Goal: Information Seeking & Learning: Find contact information

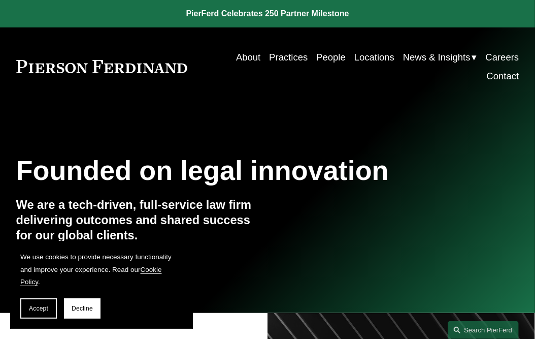
click at [330, 54] on link "People" at bounding box center [330, 57] width 29 height 19
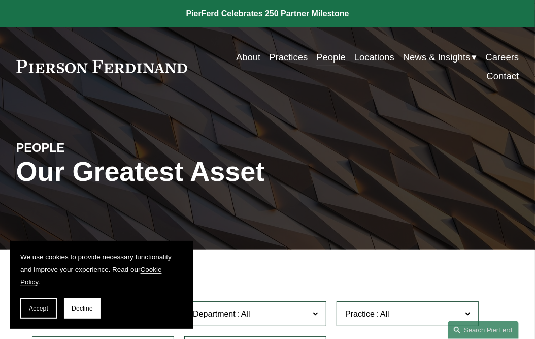
click at [77, 306] on span "Decline" at bounding box center [82, 308] width 21 height 7
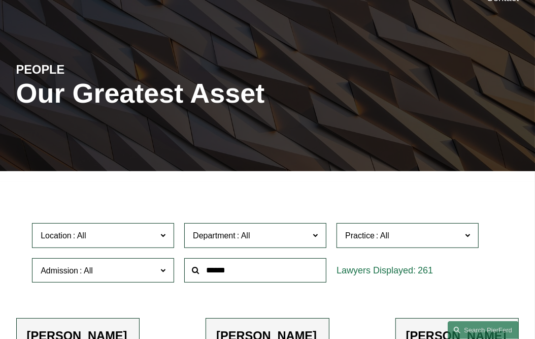
scroll to position [82, 0]
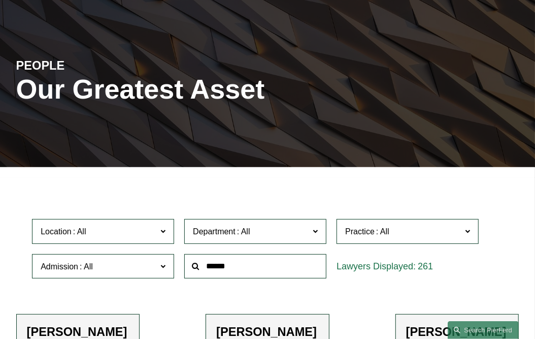
click at [213, 267] on input "text" at bounding box center [255, 266] width 142 height 25
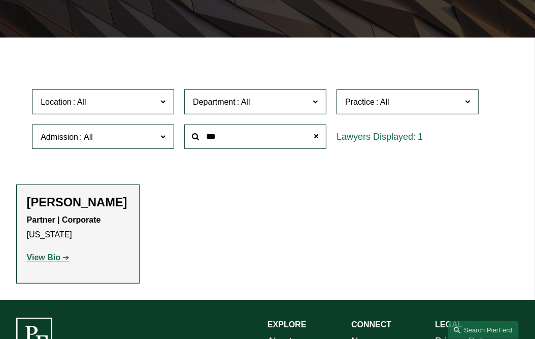
scroll to position [227, 0]
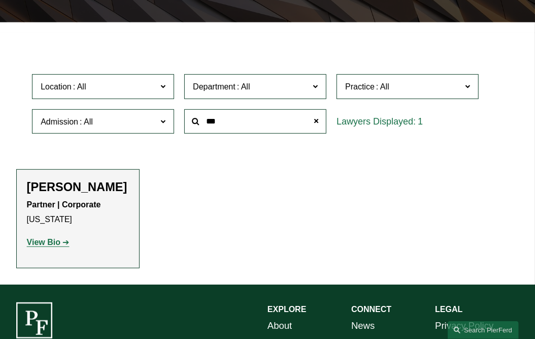
type input "***"
click at [53, 246] on strong "View Bio" at bounding box center [44, 242] width 34 height 9
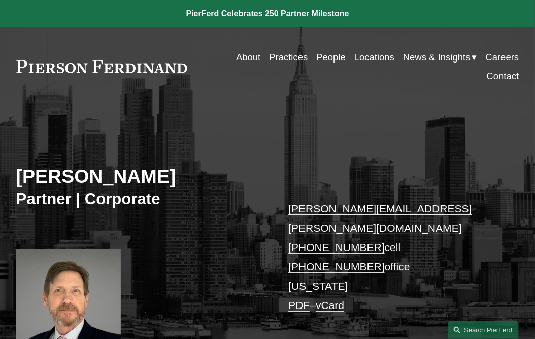
click at [327, 55] on link "People" at bounding box center [330, 57] width 29 height 19
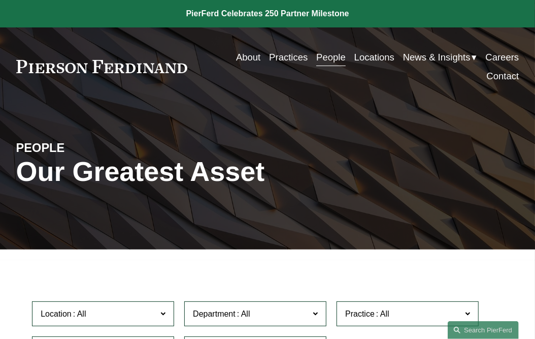
click at [358, 60] on link "Locations" at bounding box center [375, 57] width 40 height 19
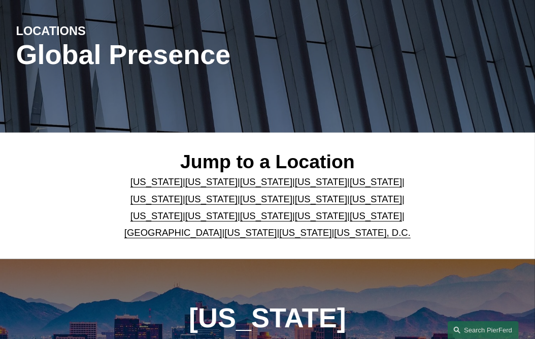
scroll to position [126, 0]
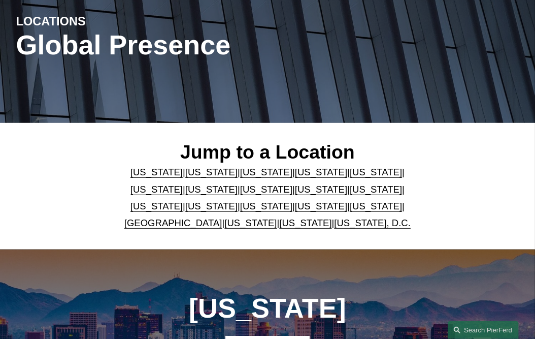
click at [352, 210] on link "[US_STATE]" at bounding box center [376, 206] width 52 height 11
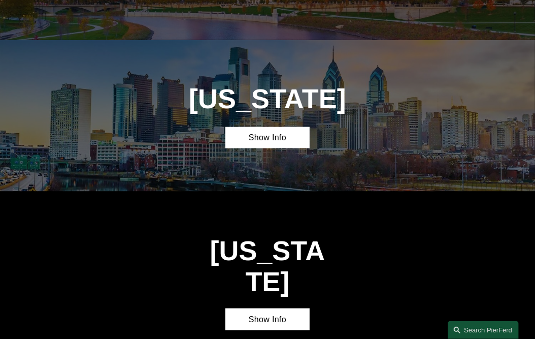
scroll to position [2530, 0]
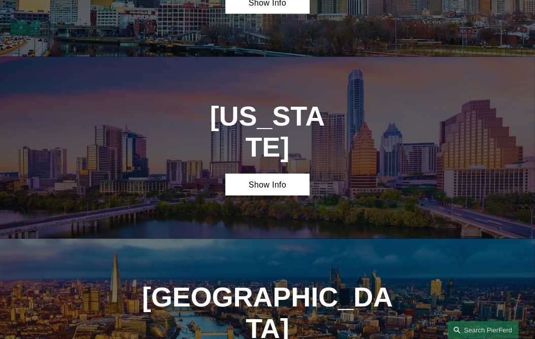
click at [264, 174] on link "Show Info" at bounding box center [268, 185] width 84 height 22
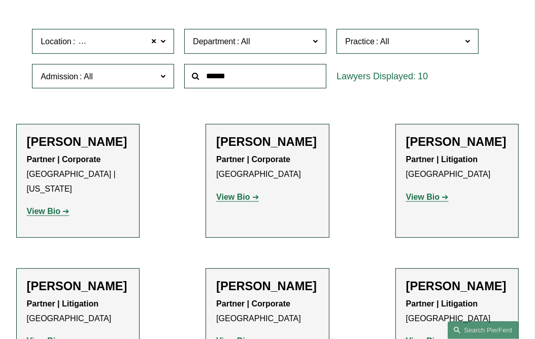
scroll to position [295, 0]
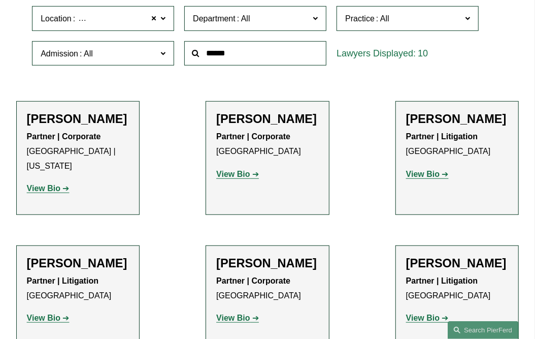
click at [240, 178] on strong "View Bio" at bounding box center [233, 174] width 34 height 9
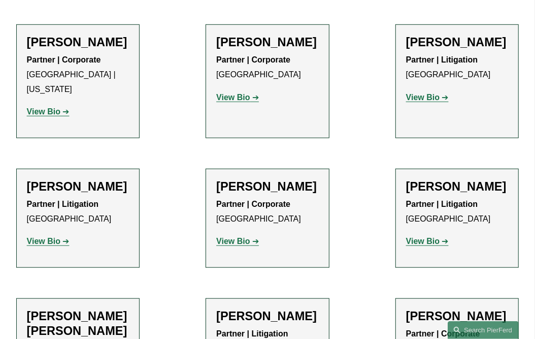
scroll to position [405, 0]
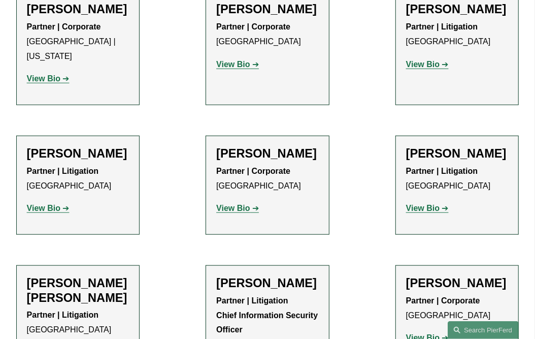
click at [238, 208] on strong "View Bio" at bounding box center [233, 208] width 34 height 9
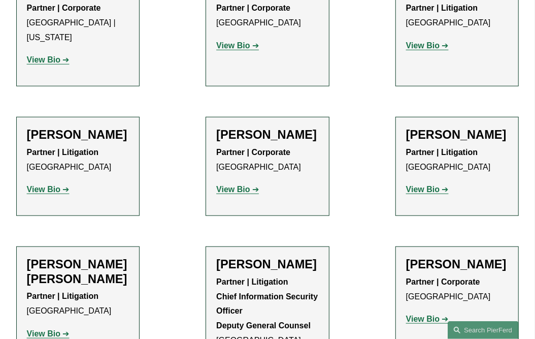
scroll to position [424, 0]
click at [425, 188] on strong "View Bio" at bounding box center [423, 189] width 34 height 9
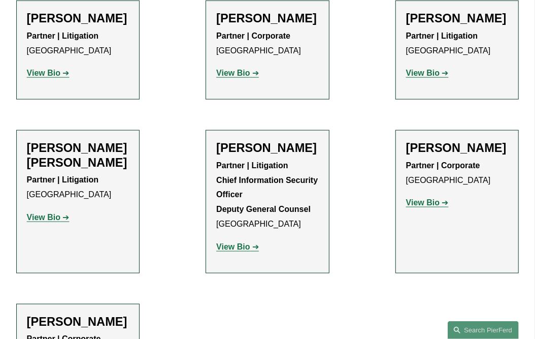
scroll to position [569, 0]
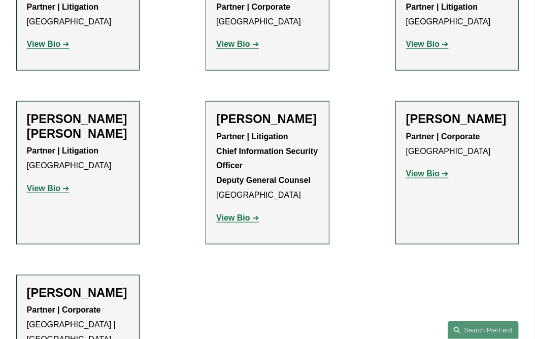
click at [430, 177] on strong "View Bio" at bounding box center [423, 173] width 34 height 9
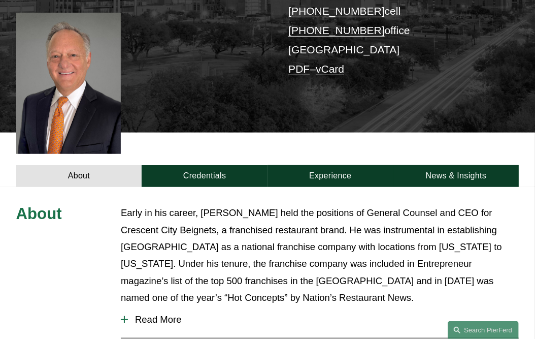
scroll to position [238, 0]
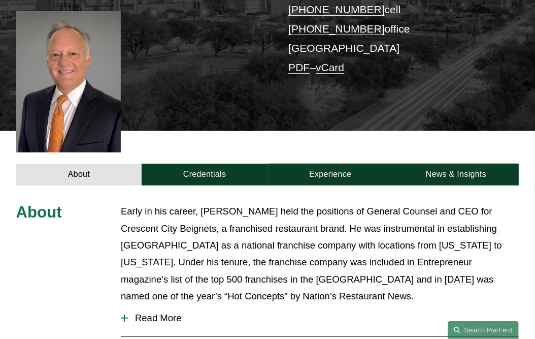
click at [172, 312] on span "Read More" at bounding box center [323, 317] width 391 height 11
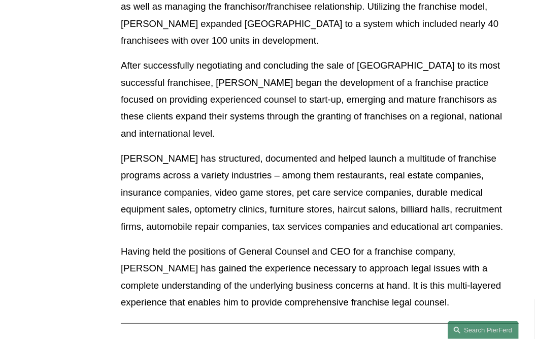
scroll to position [613, 0]
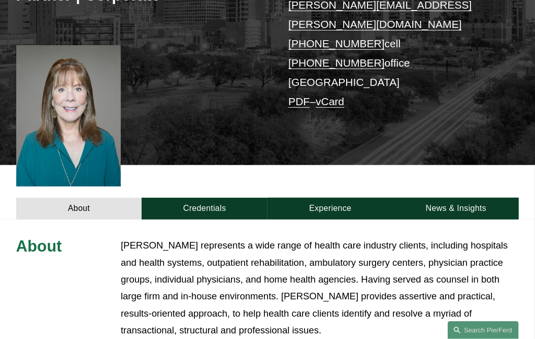
scroll to position [220, 0]
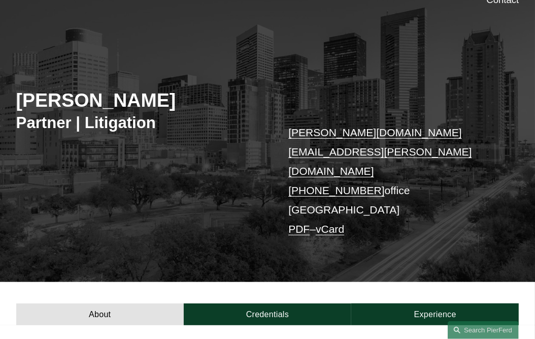
scroll to position [136, 0]
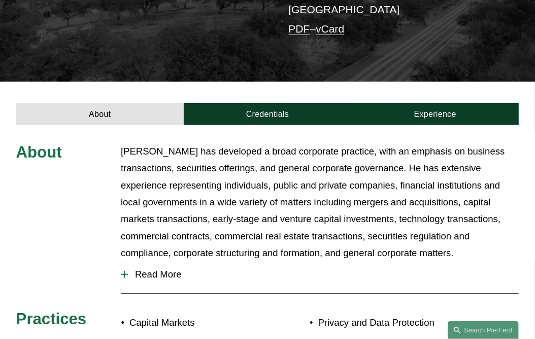
scroll to position [283, 0]
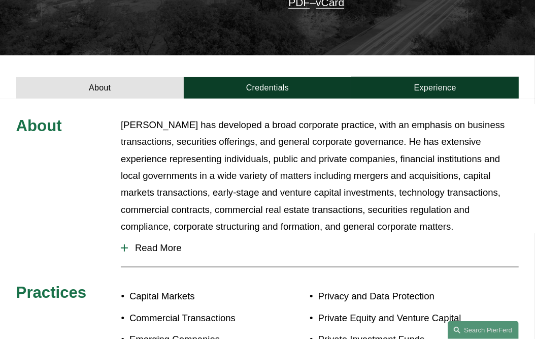
click at [145, 242] on span "Read More" at bounding box center [323, 247] width 391 height 11
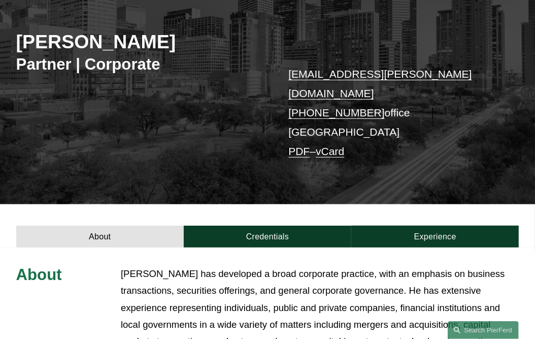
scroll to position [134, 0]
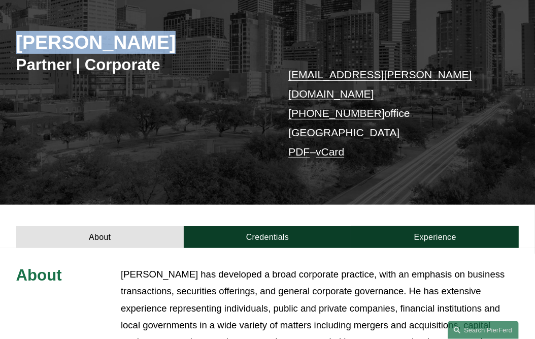
drag, startPoint x: 21, startPoint y: 41, endPoint x: 127, endPoint y: 41, distance: 105.7
click at [127, 41] on h2 "[PERSON_NAME]" at bounding box center [141, 42] width 251 height 23
copy h2 "[PERSON_NAME]"
